Goal: Download file/media

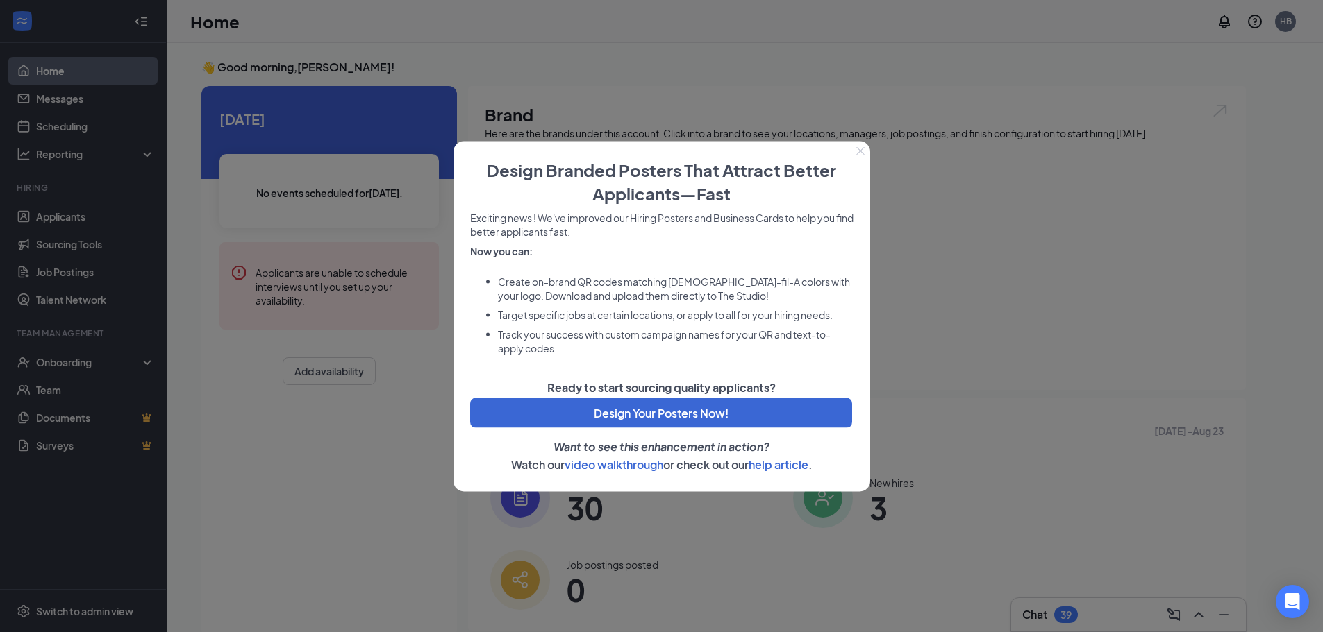
click at [861, 149] on icon "Close" at bounding box center [860, 151] width 8 height 8
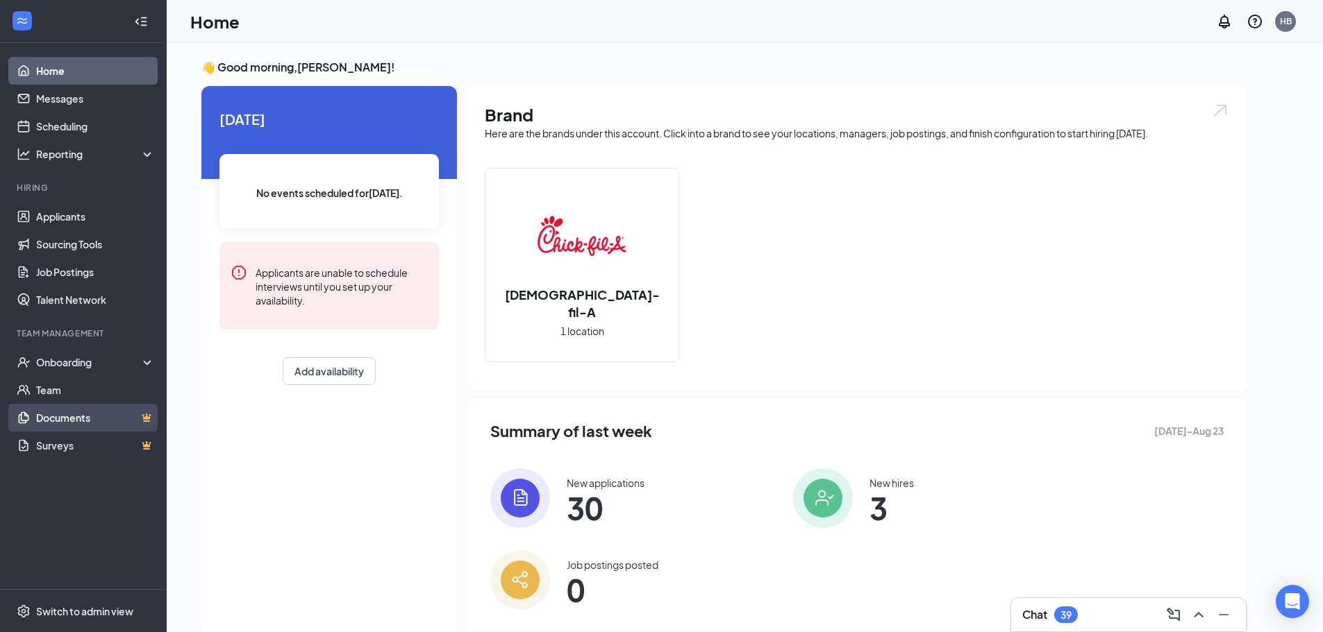
click at [82, 418] on link "Documents" at bounding box center [95, 418] width 119 height 28
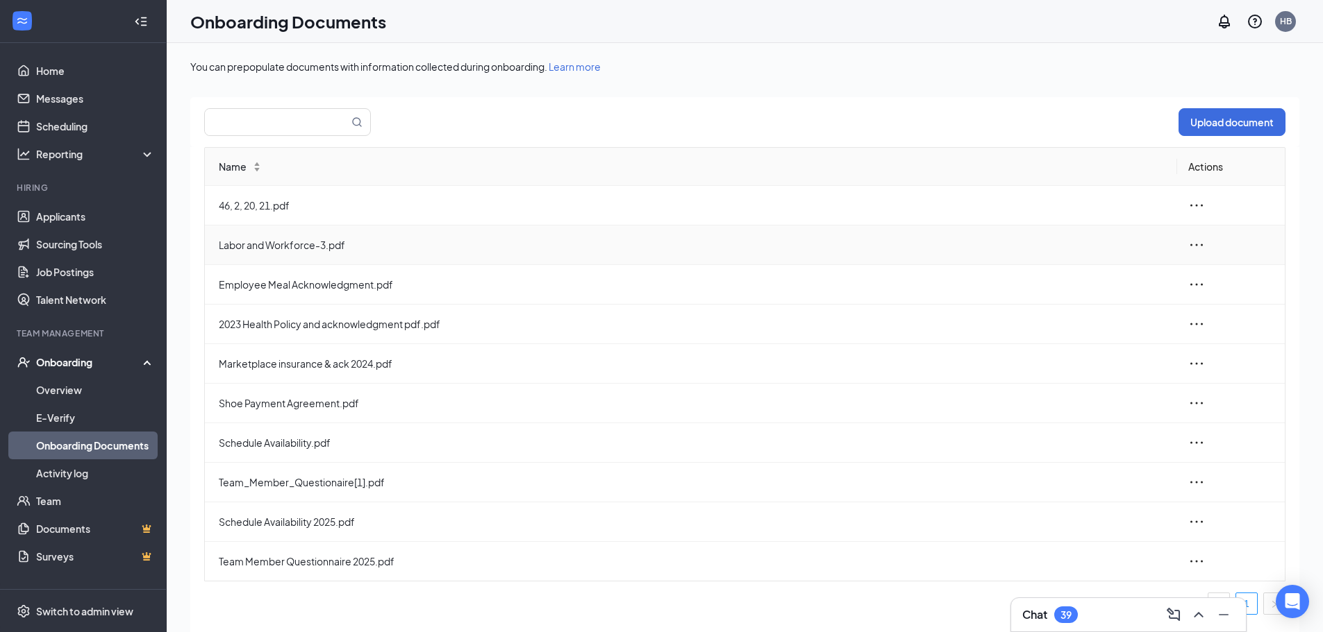
click at [258, 246] on span "Labor and Workforce-3.pdf" at bounding box center [692, 244] width 947 height 15
click at [1189, 244] on icon "ellipsis" at bounding box center [1196, 245] width 17 height 17
click at [1081, 279] on div "View and download" at bounding box center [1121, 277] width 150 height 17
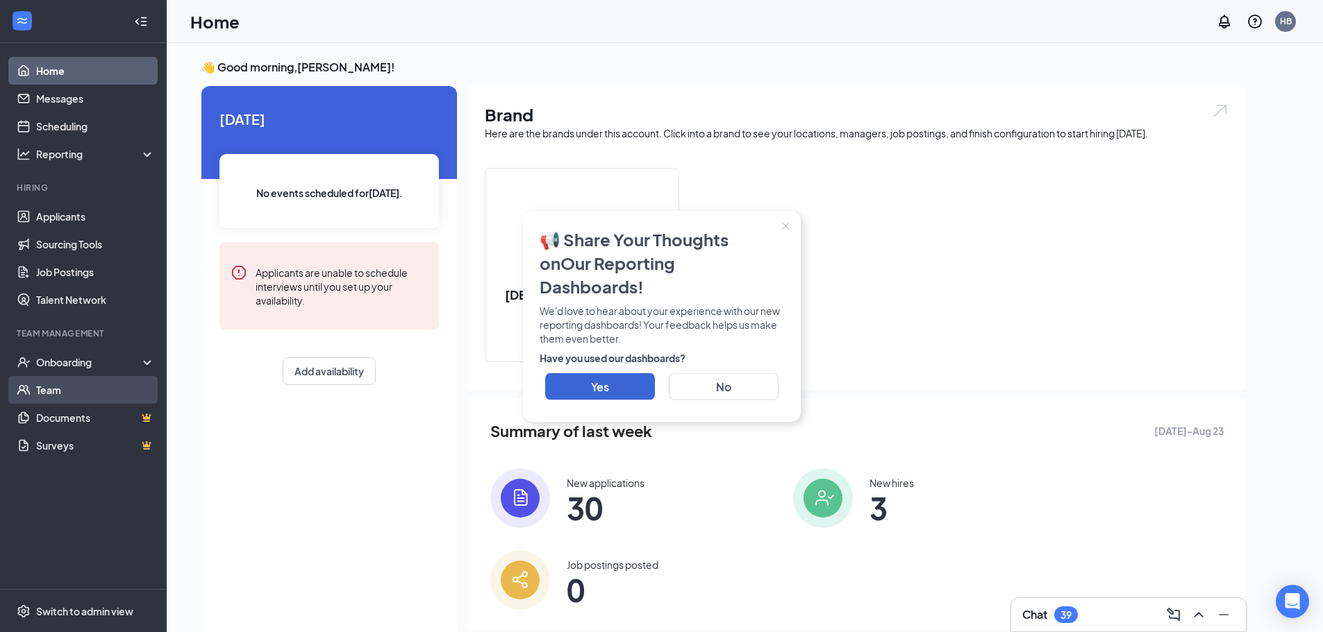
click at [47, 389] on link "Team" at bounding box center [95, 390] width 119 height 28
click at [61, 394] on link "Team" at bounding box center [95, 390] width 119 height 28
